Goal: Task Accomplishment & Management: Use online tool/utility

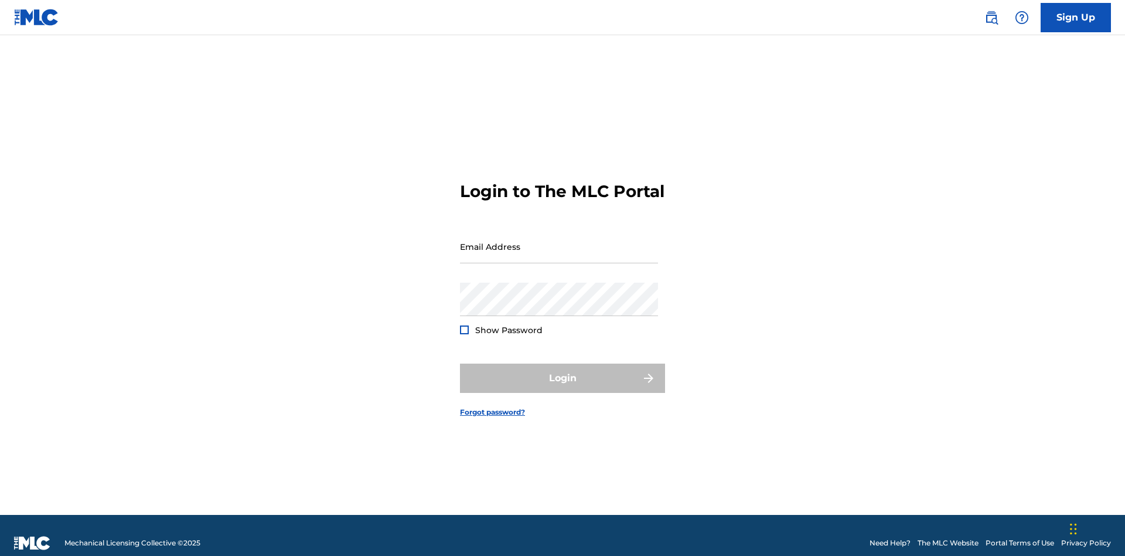
scroll to position [15, 0]
click at [559, 241] on input "Email Address" at bounding box center [559, 246] width 198 height 33
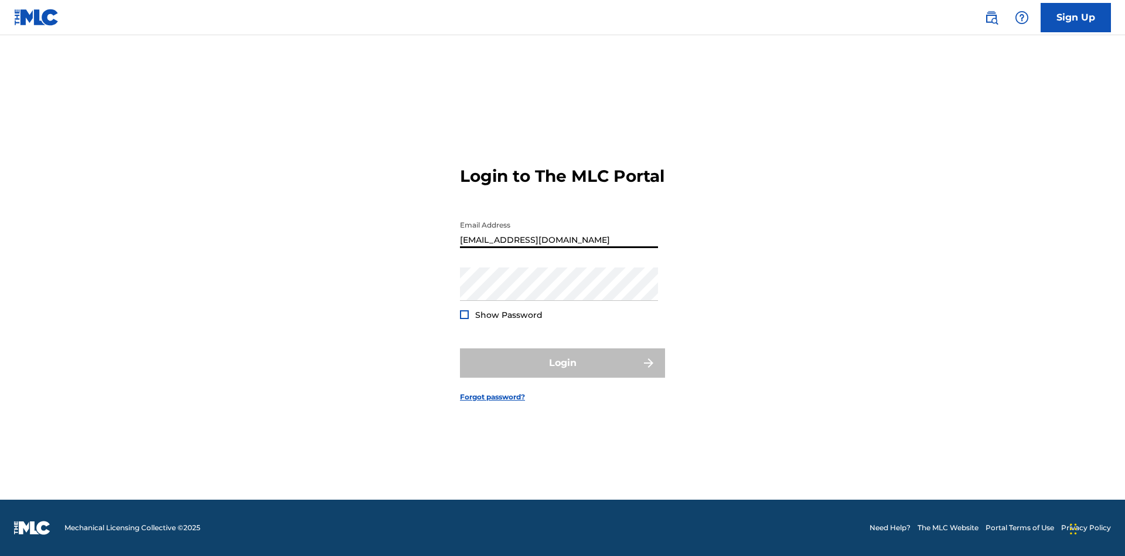
type input "[EMAIL_ADDRESS][DOMAIN_NAME]"
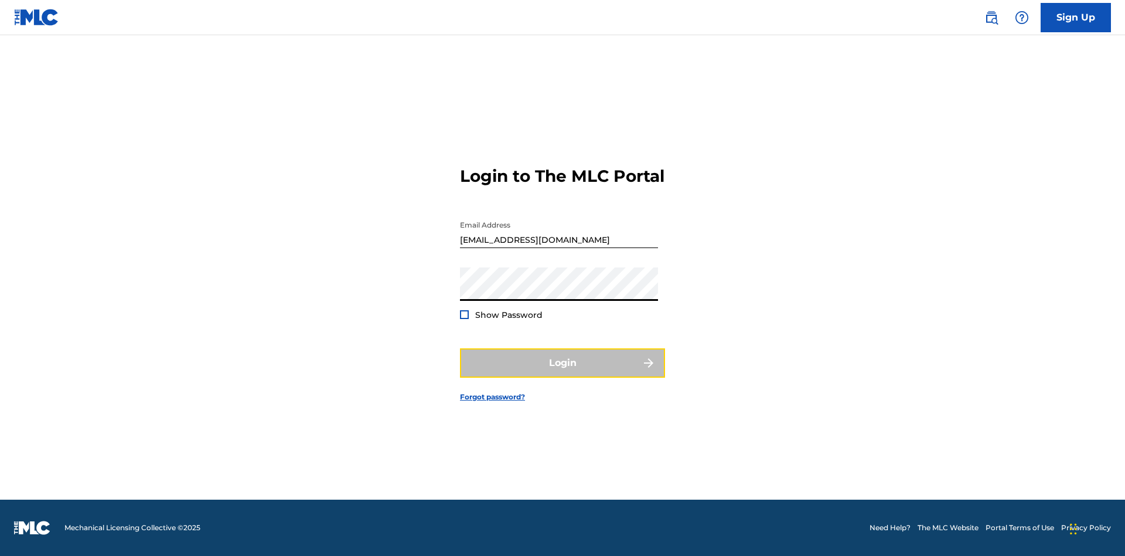
click at [563, 373] on button "Login" at bounding box center [562, 362] width 205 height 29
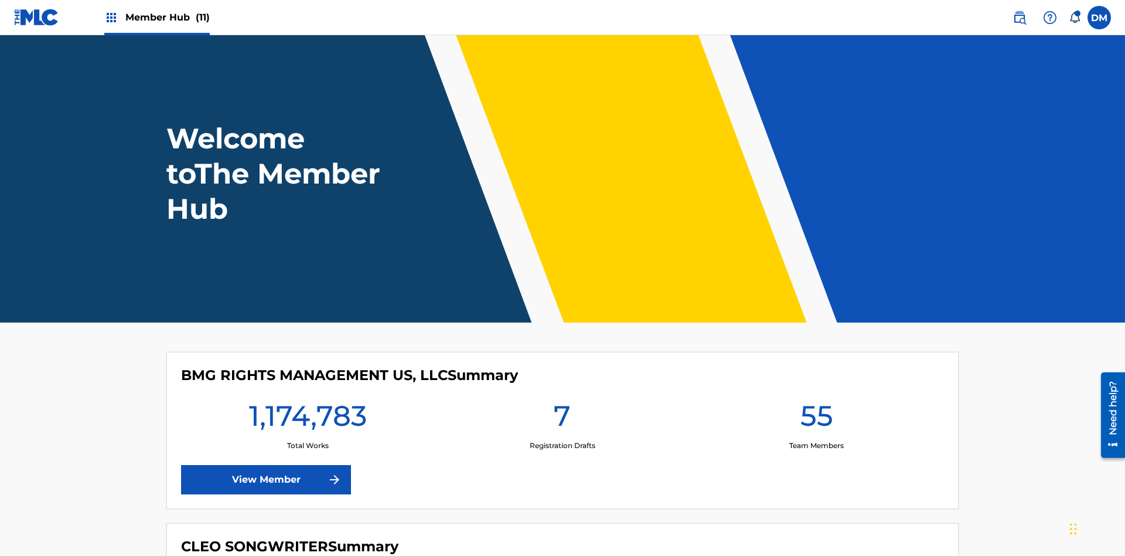
click at [167, 17] on span "Member Hub (11)" at bounding box center [167, 17] width 84 height 13
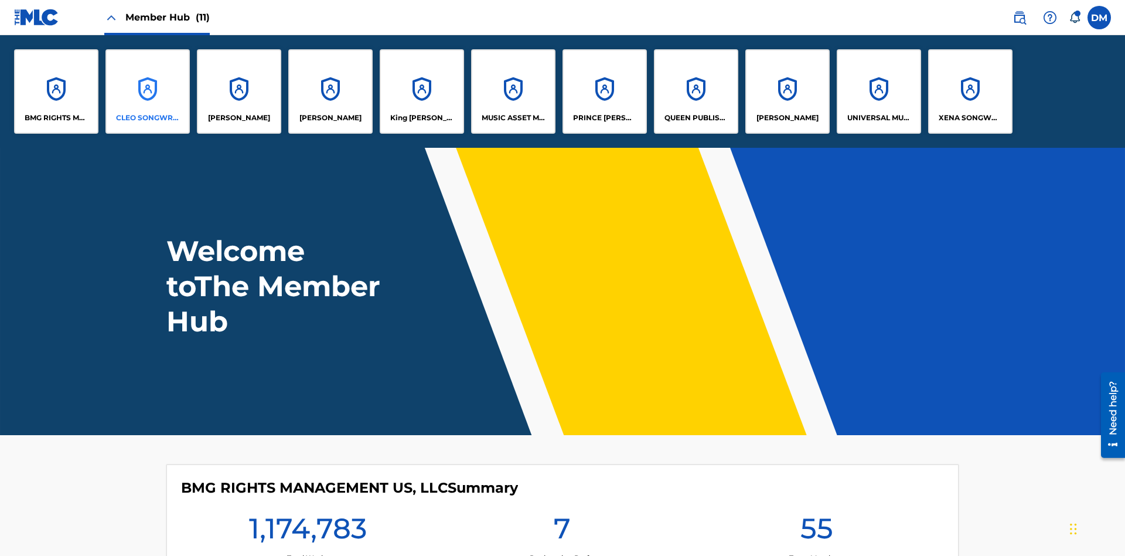
click at [148, 118] on p "CLEO SONGWRITER" at bounding box center [148, 118] width 64 height 11
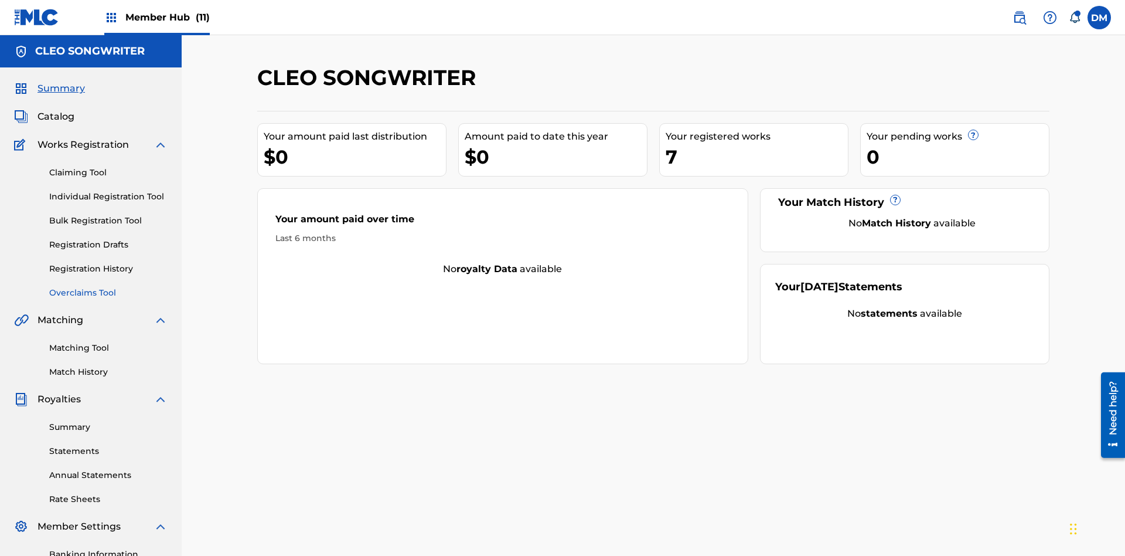
click at [108, 287] on link "Overclaims Tool" at bounding box center [108, 293] width 118 height 12
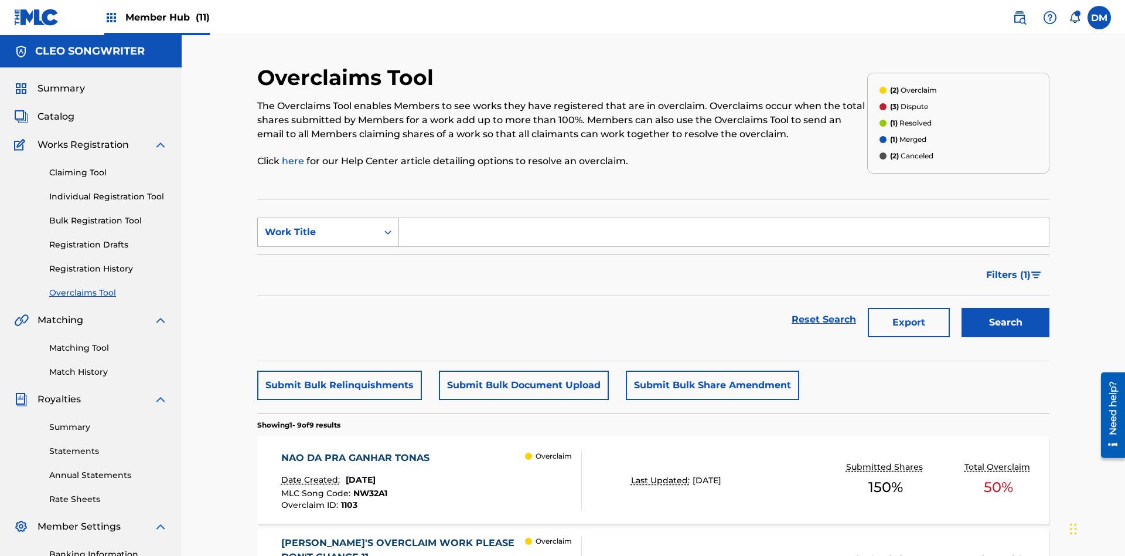
click at [318, 225] on div "Work Title" at bounding box center [317, 232] width 105 height 14
click at [1006, 308] on button "Search" at bounding box center [1006, 322] width 88 height 29
